Goal: Transaction & Acquisition: Book appointment/travel/reservation

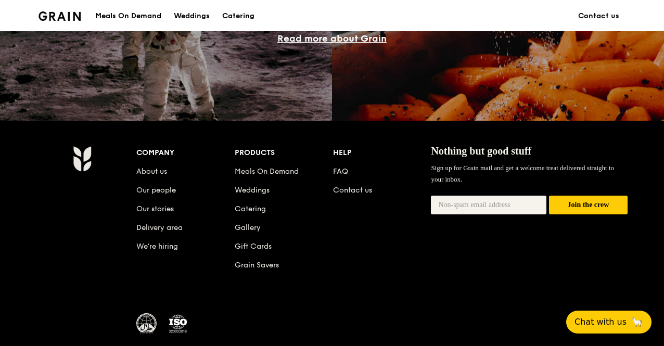
scroll to position [1052, 0]
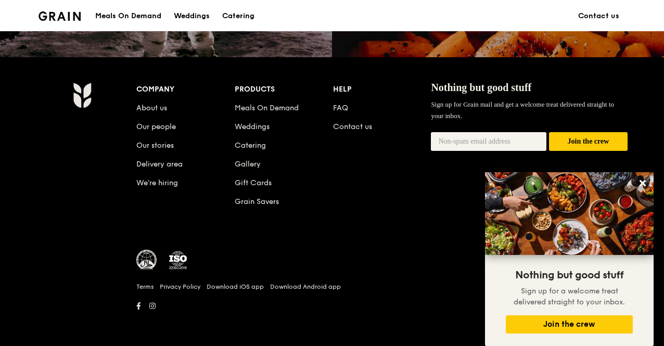
drag, startPoint x: 249, startPoint y: 162, endPoint x: 260, endPoint y: 150, distance: 16.6
click at [249, 162] on link "Gallery" at bounding box center [248, 164] width 26 height 9
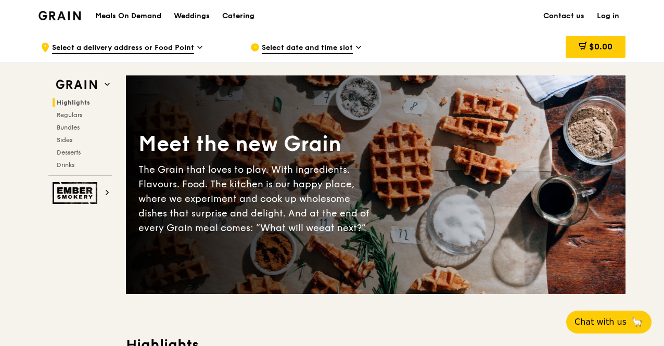
click at [246, 16] on div "Catering" at bounding box center [238, 16] width 32 height 31
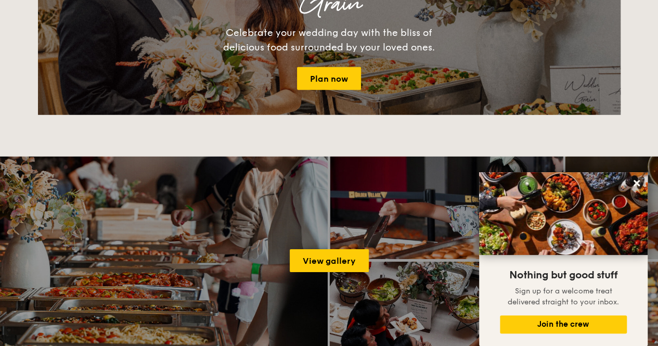
scroll to position [1481, 0]
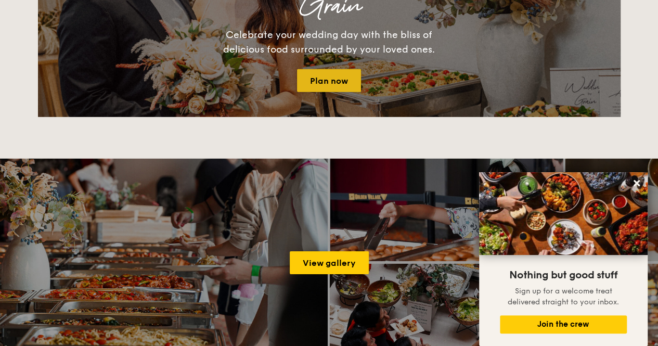
click at [337, 82] on link "Plan now" at bounding box center [329, 80] width 64 height 23
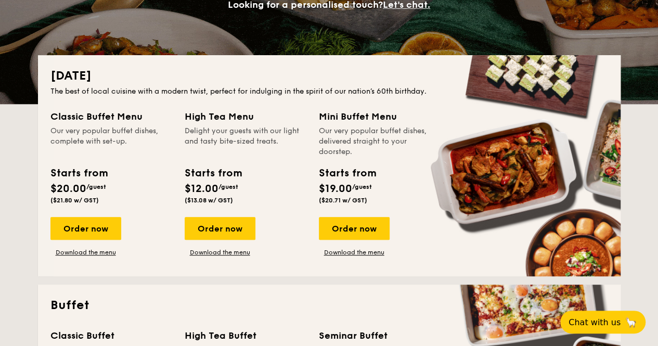
scroll to position [208, 0]
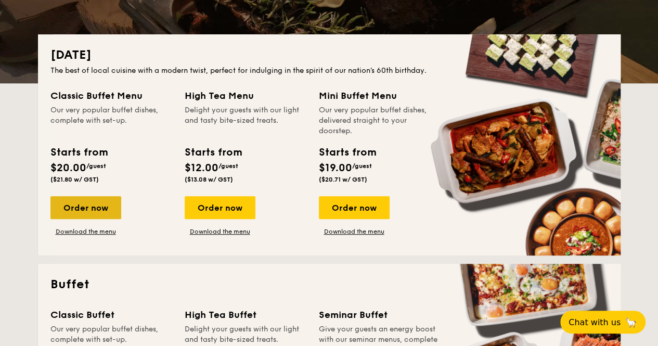
click at [84, 208] on div "Order now" at bounding box center [85, 207] width 71 height 23
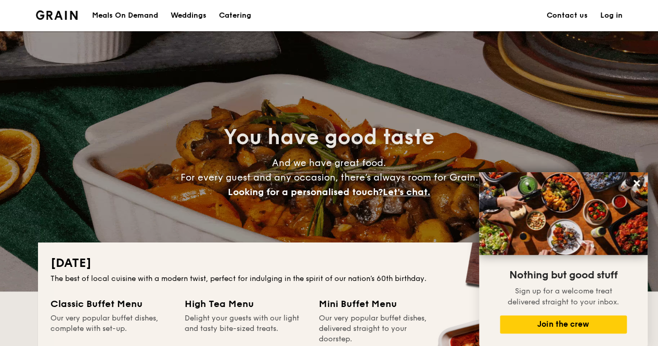
click at [63, 18] on img at bounding box center [57, 14] width 42 height 9
